Goal: Information Seeking & Learning: Learn about a topic

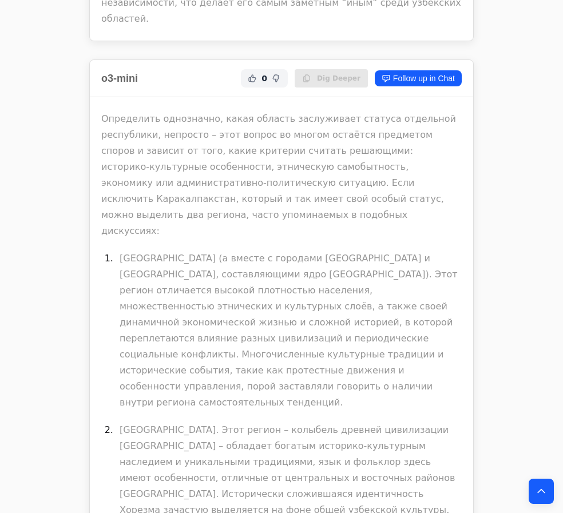
scroll to position [19902, 0]
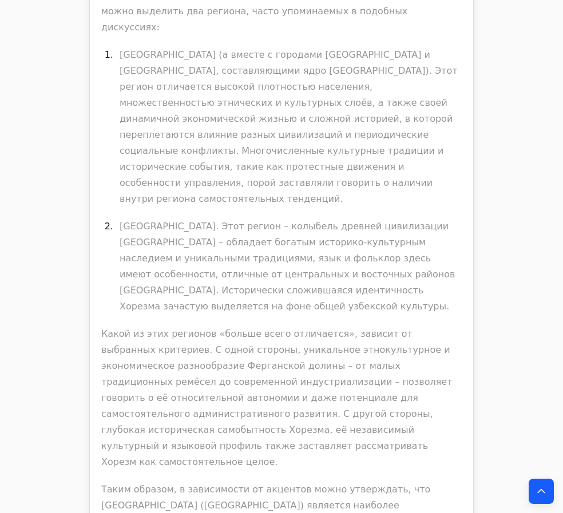
drag, startPoint x: 278, startPoint y: 267, endPoint x: 149, endPoint y: 220, distance: 136.6
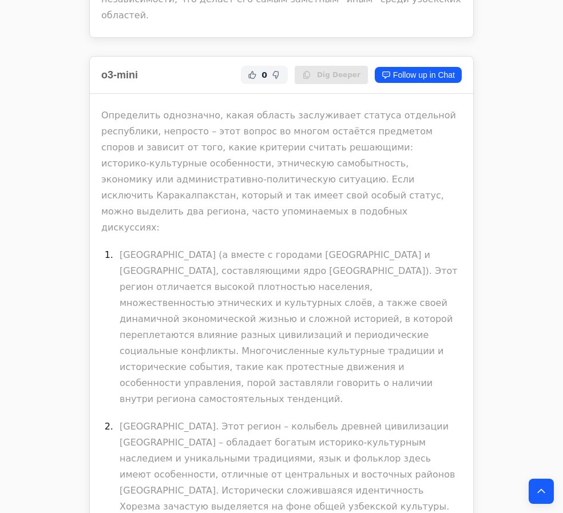
scroll to position [19745, 0]
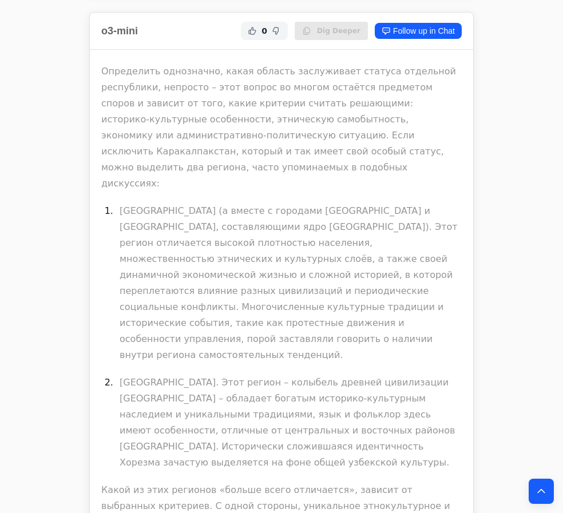
drag, startPoint x: 119, startPoint y: 153, endPoint x: 230, endPoint y: 151, distance: 111.1
copy p "хорезмский танец “Лазги”"
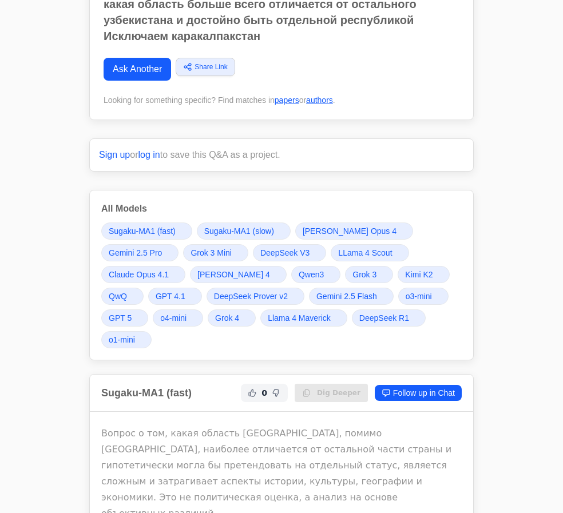
scroll to position [104, 0]
click at [179, 244] on link "Gemini 2.5 Pro" at bounding box center [139, 252] width 77 height 17
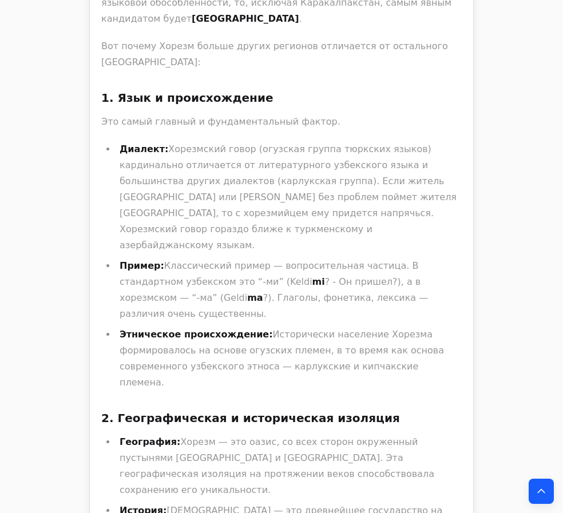
scroll to position [4672, 0]
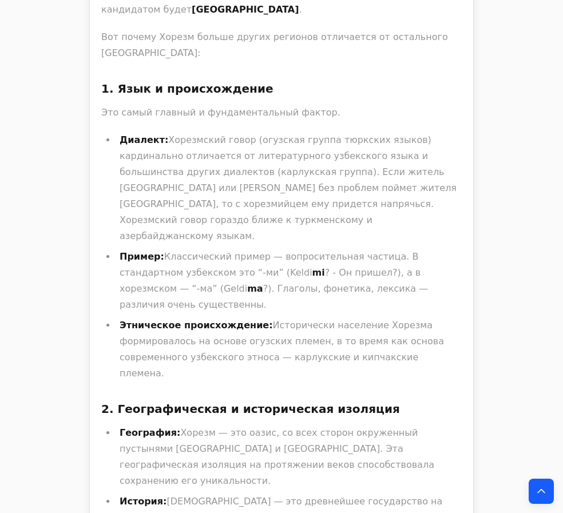
drag, startPoint x: 186, startPoint y: 243, endPoint x: 318, endPoint y: 298, distance: 143.0
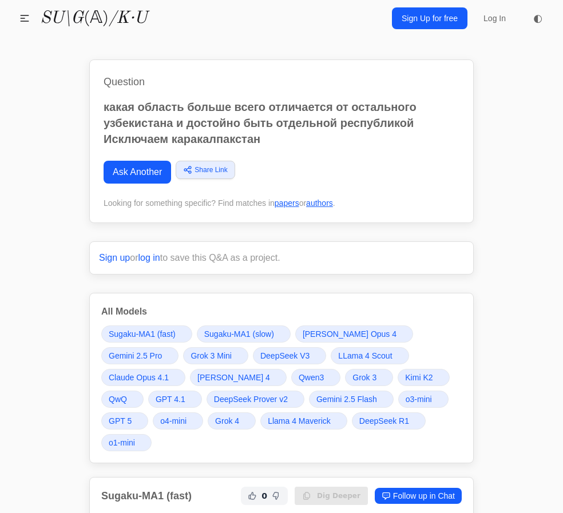
scroll to position [104, 0]
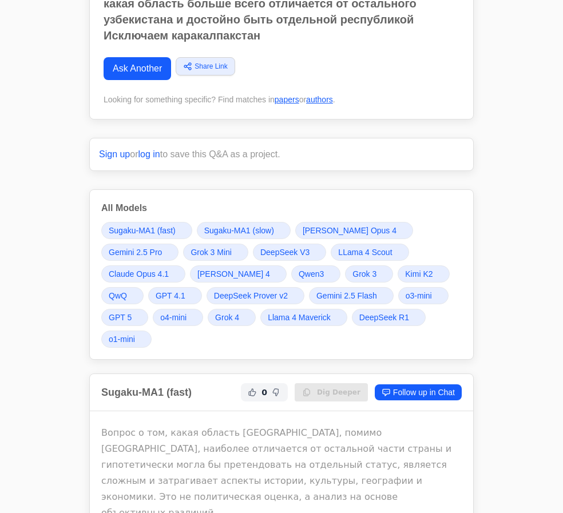
click at [325, 237] on link "[PERSON_NAME] Opus 4" at bounding box center [354, 230] width 118 height 17
